Goal: Task Accomplishment & Management: Manage account settings

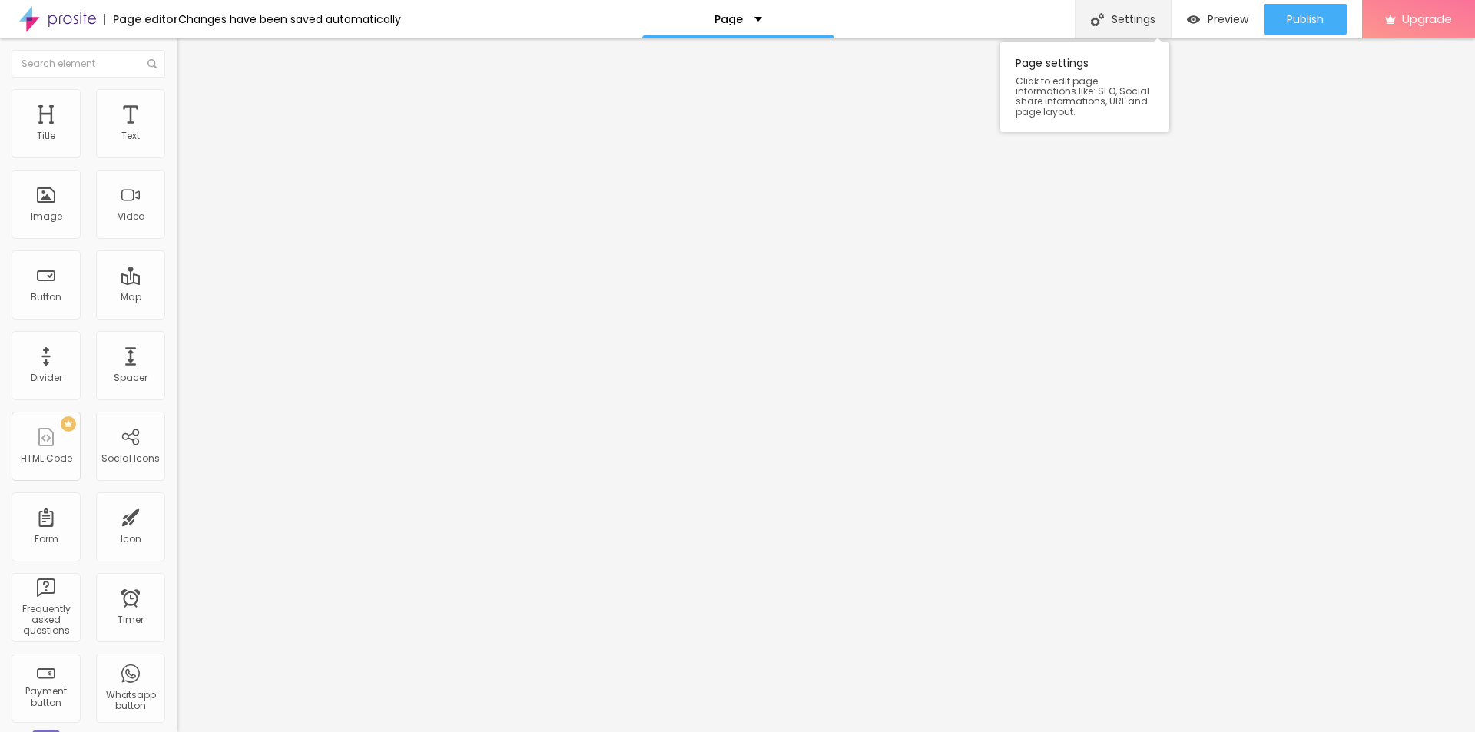
click at [1120, 23] on div "Settings" at bounding box center [1123, 19] width 96 height 38
drag, startPoint x: 680, startPoint y: 333, endPoint x: 686, endPoint y: 340, distance: 8.7
paste input "FSX24 Kopen: Waar Te Koop, De Beste Prijs en Onze Aanbeveling"
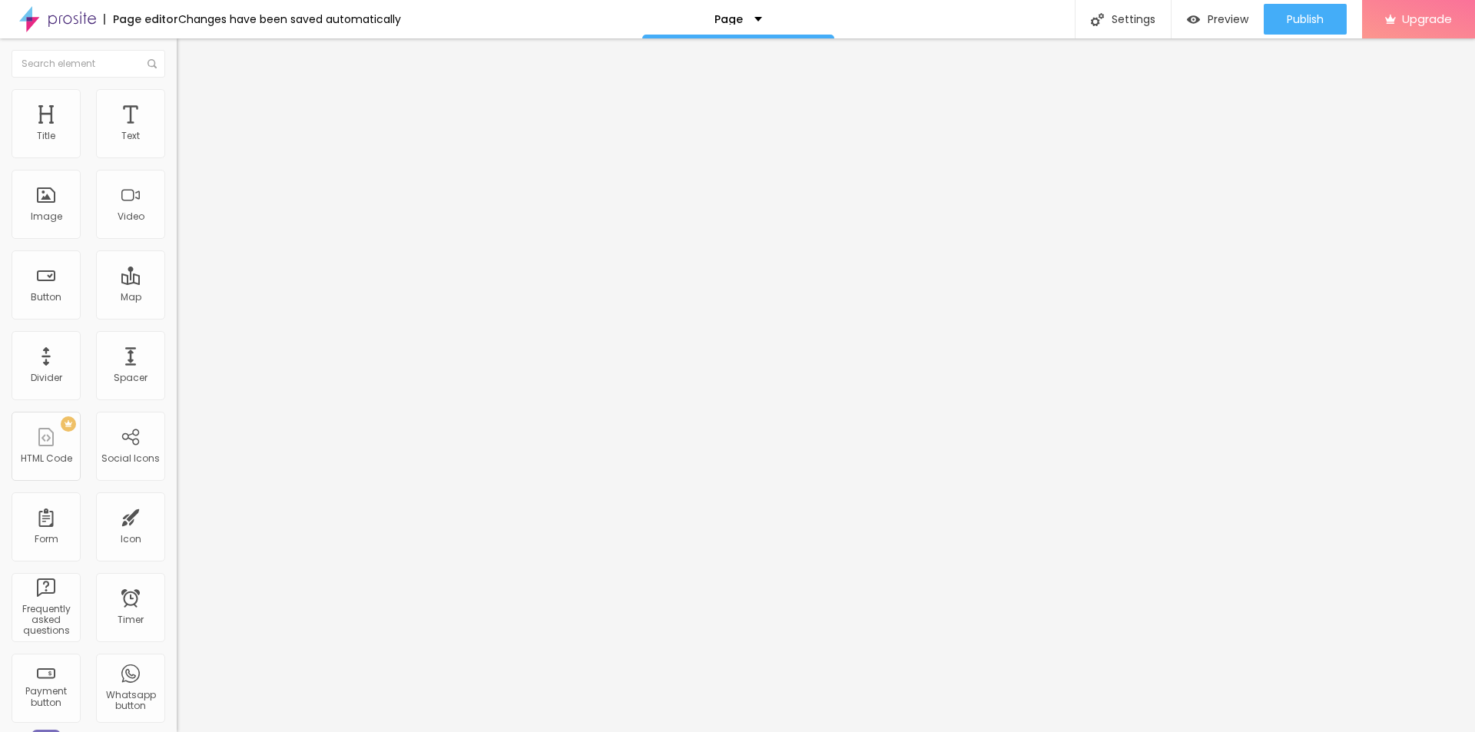
type input "FSX24 Kopen Waar Te Koop, De Beste Prijs en Onze Aanbeveling"
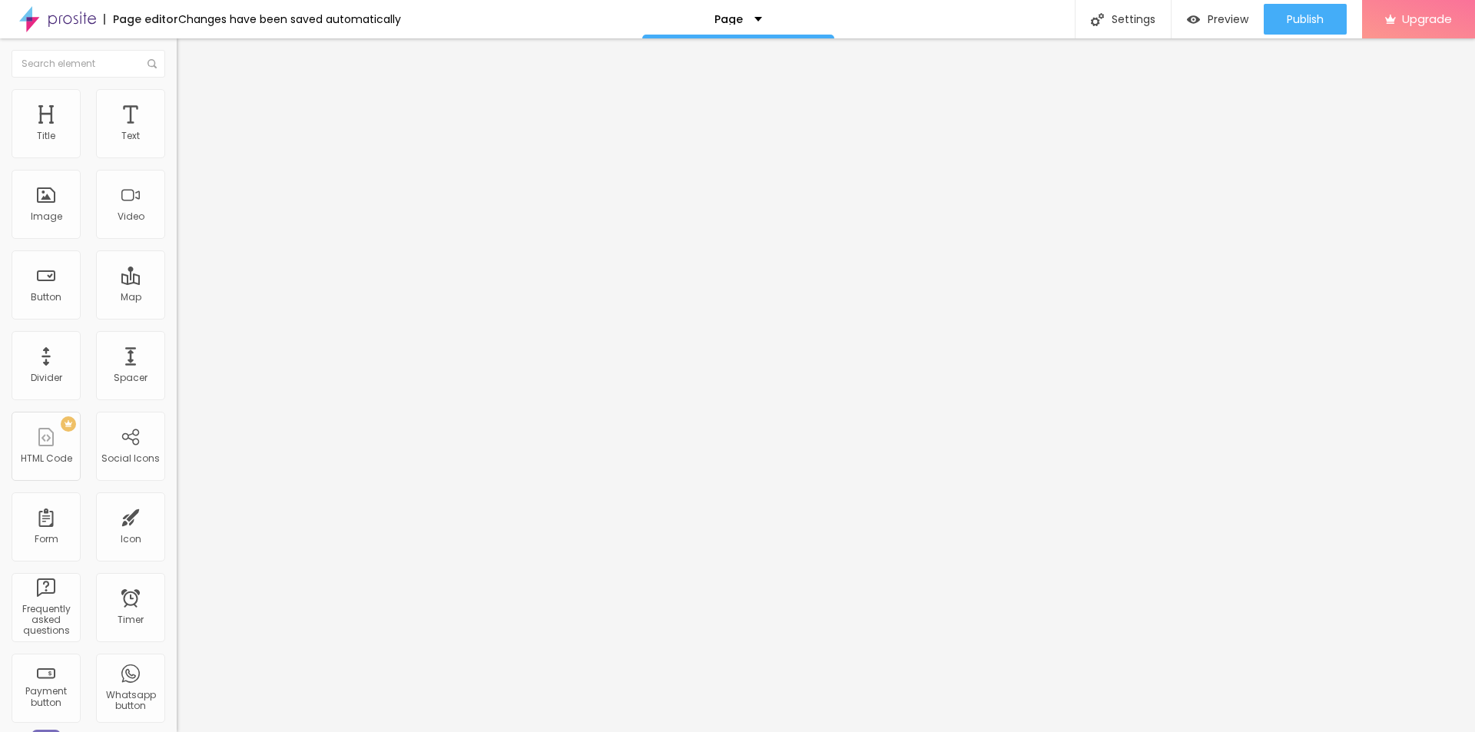
click at [177, 132] on span "Change image" at bounding box center [218, 125] width 82 height 13
click at [1318, 20] on span "Publish" at bounding box center [1305, 19] width 37 height 12
